Goal: Information Seeking & Learning: Find specific fact

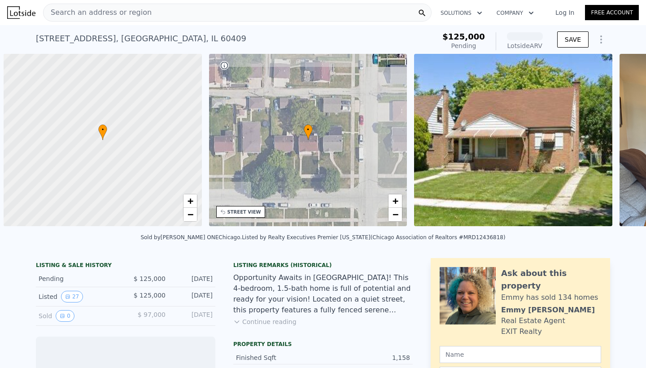
scroll to position [0, 4]
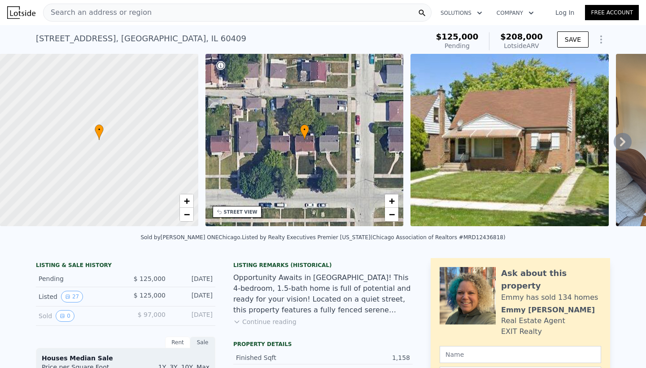
click at [176, 38] on div "106 163rd St , Calumet City , IL 60409 Pending from $125k (~ARV $208k )" at bounding box center [231, 41] width 390 height 25
click at [145, 16] on div "Search an address or region" at bounding box center [237, 13] width 389 height 18
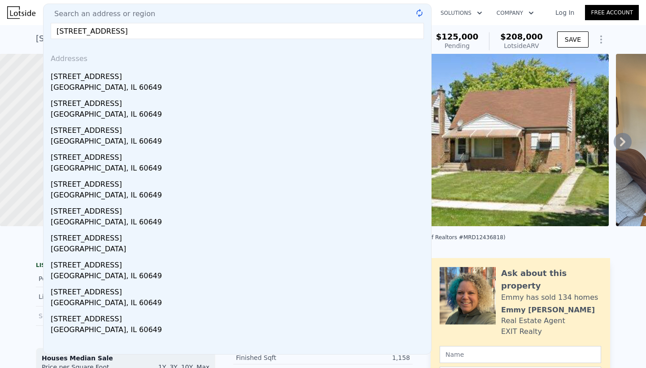
type input "6700 South Shore Dr 8 A, Chicago, IL"
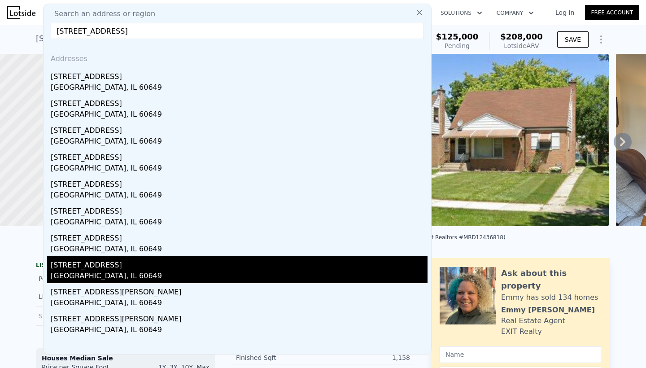
click at [86, 261] on div "6700 S South Shore Dr 8 E" at bounding box center [239, 263] width 377 height 14
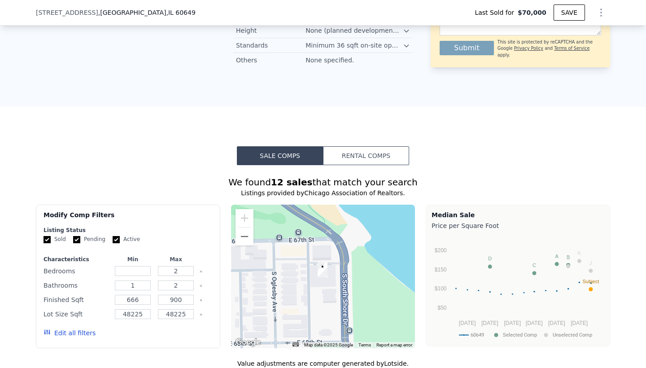
scroll to position [681, 0]
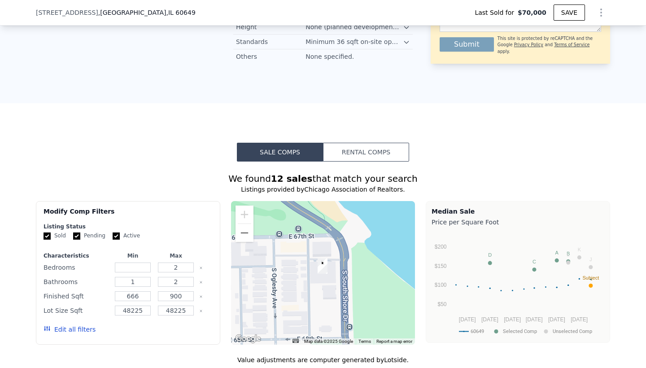
click at [78, 237] on input "Pending" at bounding box center [76, 236] width 7 height 7
checkbox input "false"
click at [116, 235] on input "Active" at bounding box center [116, 236] width 7 height 7
checkbox input "false"
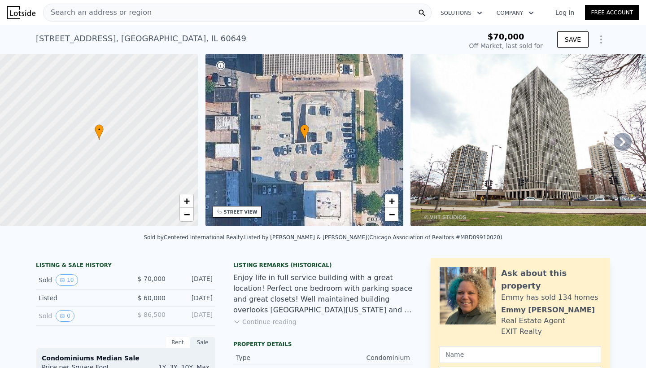
scroll to position [0, 0]
click at [170, 39] on div "6700 S South Shore Dr 8 E , Chicago , IL 60649" at bounding box center [141, 38] width 211 height 13
click at [135, 37] on div "6700 S South Shore Dr 8 E , Chicago , IL 60649" at bounding box center [141, 38] width 211 height 13
click at [132, 41] on div "6700 S South Shore Dr 8 E , Chicago , IL 60649" at bounding box center [141, 38] width 211 height 13
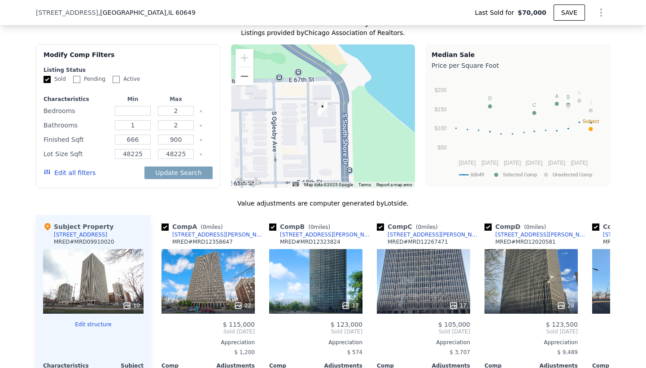
scroll to position [839, 0]
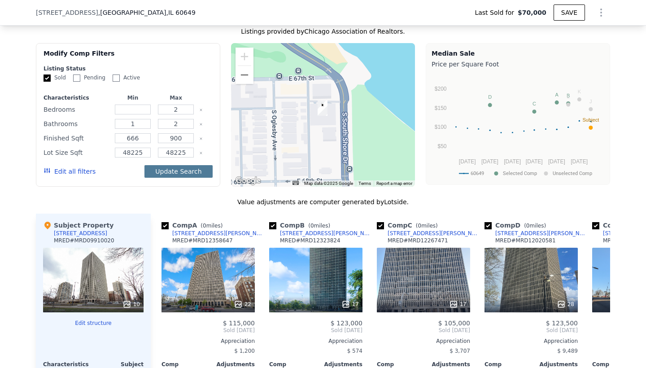
click at [167, 173] on button "Update Search" at bounding box center [179, 171] width 68 height 13
checkbox input "false"
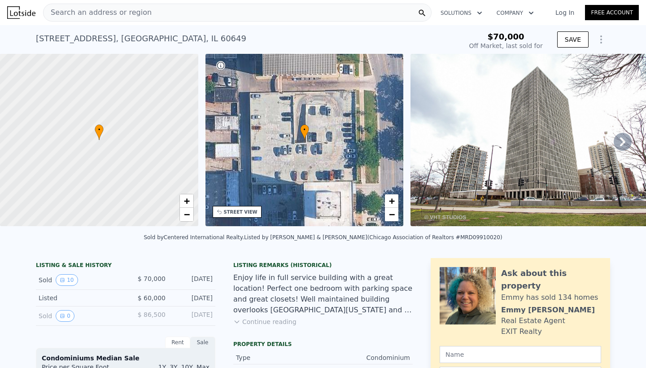
scroll to position [0, 0]
click at [137, 11] on span "Search an address or region" at bounding box center [98, 12] width 108 height 11
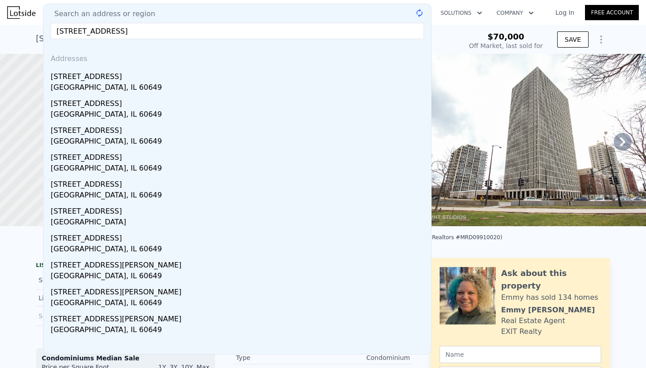
type input "6700 South shore Dr"
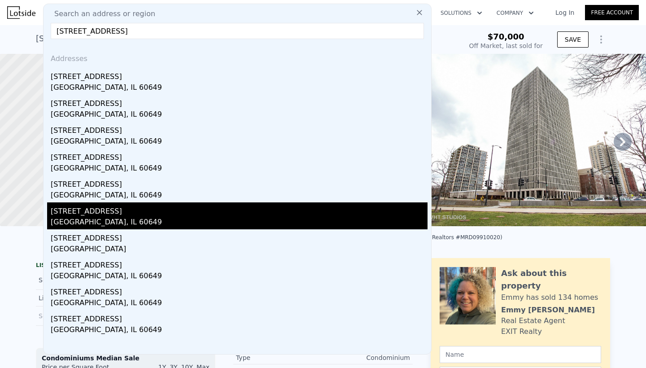
click at [110, 213] on div "6700 S South Shore Drive S Unit 5h" at bounding box center [239, 209] width 377 height 14
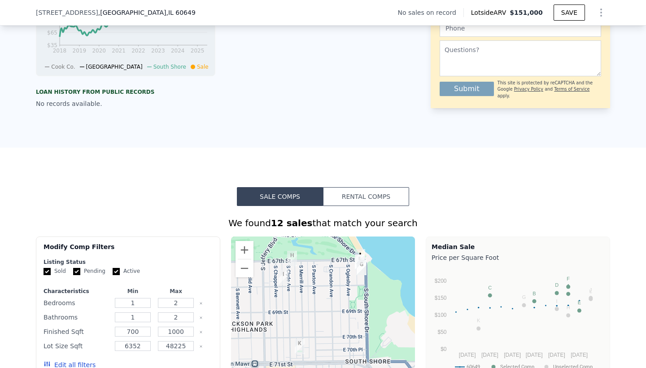
scroll to position [367, 0]
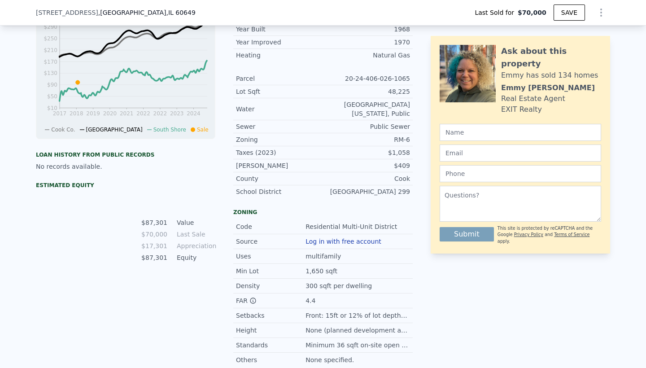
type input "$ 116,000"
type input "666"
type input "900"
type input "48225"
type input "$ 31,908"
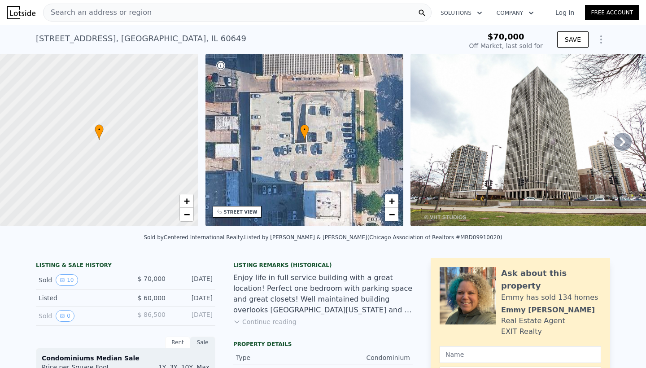
click at [144, 16] on div "Search an address or region" at bounding box center [237, 13] width 389 height 18
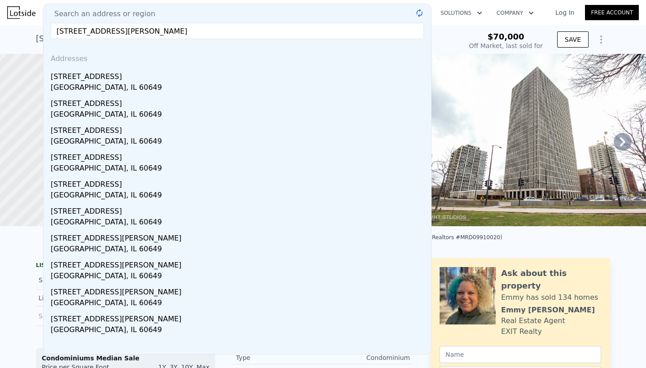
type input "6700 South Shore Dr Chicago, IL 60"
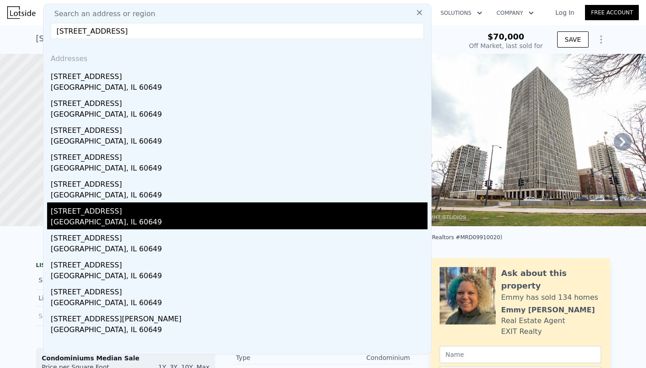
click at [70, 208] on div "6700 S South Shore Dr" at bounding box center [239, 209] width 377 height 14
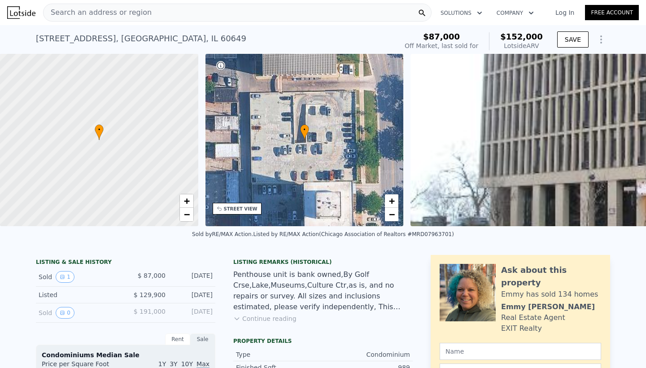
click at [153, 13] on div "Search an address or region" at bounding box center [237, 13] width 389 height 18
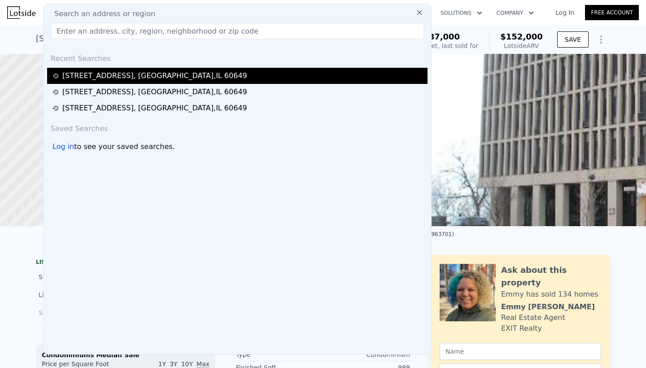
click at [120, 77] on div "6700 S South Shore Dr , Chicago , IL 60649" at bounding box center [154, 75] width 185 height 11
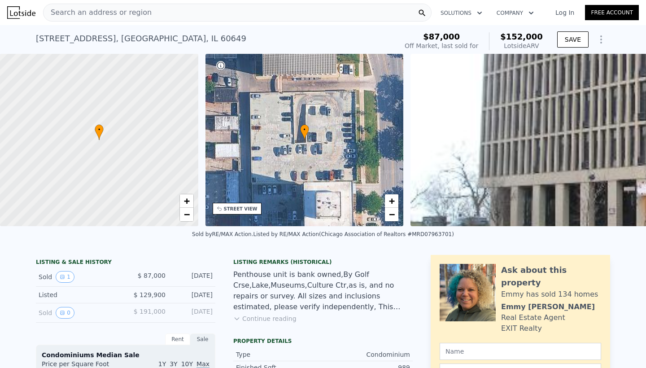
click at [145, 39] on div "6700 S South Shore Dr , Chicago , IL 60649" at bounding box center [141, 38] width 211 height 13
click at [145, 15] on div "Search an address or region" at bounding box center [237, 13] width 389 height 18
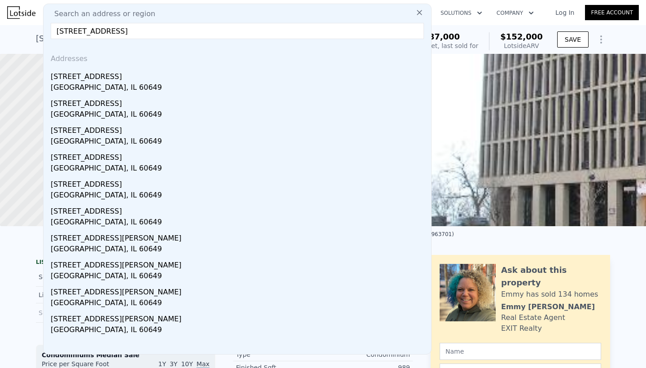
type input "6700 S South shore drive, Chicago"
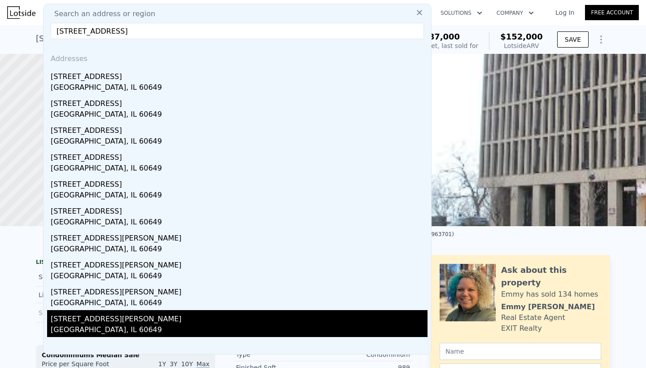
drag, startPoint x: 145, startPoint y: 15, endPoint x: 102, endPoint y: 320, distance: 308.3
click at [102, 320] on div "6700 S South Shore Dr Apt 15d" at bounding box center [239, 317] width 377 height 14
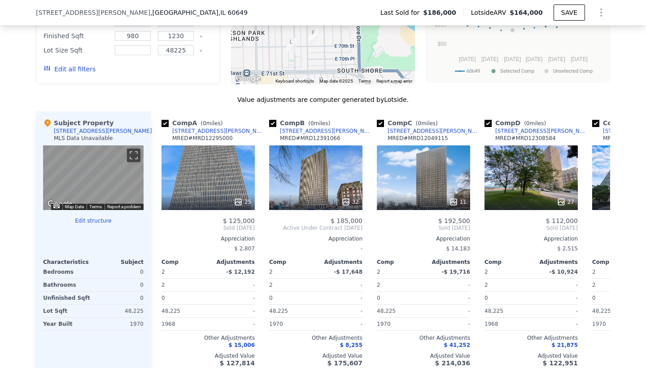
scroll to position [783, 0]
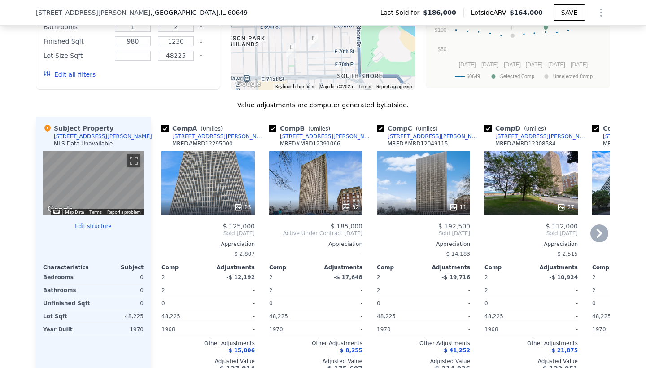
click at [242, 136] on div "[STREET_ADDRESS][PERSON_NAME]" at bounding box center [218, 136] width 93 height 7
